Goal: Find specific page/section: Find specific page/section

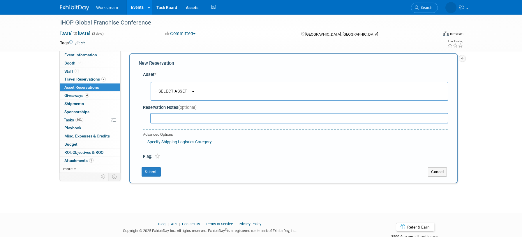
drag, startPoint x: 182, startPoint y: 198, endPoint x: 189, endPoint y: 172, distance: 26.5
click at [182, 197] on div "IHOP Global Franchise Conference Sep 24, 2025 to Sep 26, 2025 (3 days) Sep 24, …" at bounding box center [261, 105] width 522 height 193
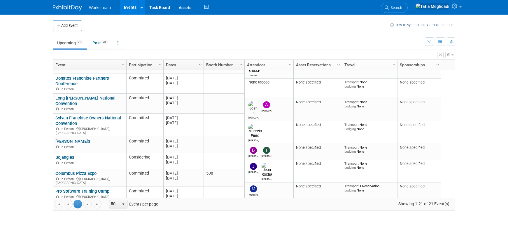
scroll to position [238, 0]
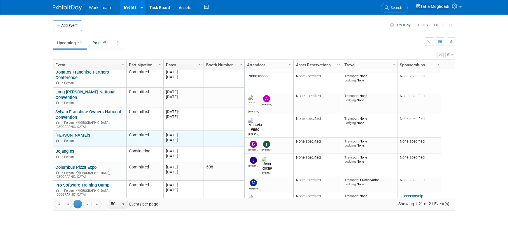
click at [61, 132] on link "[PERSON_NAME]'s" at bounding box center [72, 134] width 35 height 5
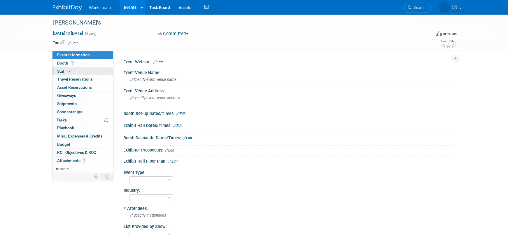
click at [64, 69] on span "Staff 2" at bounding box center [64, 71] width 15 height 5
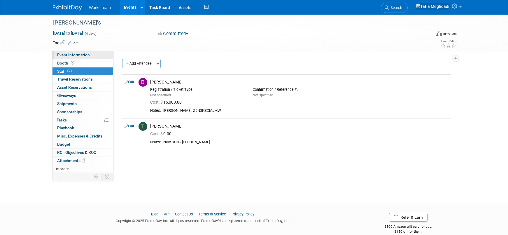
click at [68, 54] on span "Event Information" at bounding box center [73, 54] width 33 height 5
